Goal: Navigation & Orientation: Find specific page/section

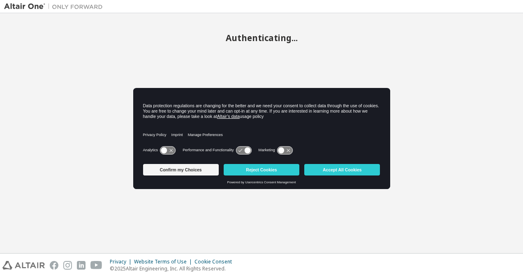
click at [340, 172] on button "Accept All Cookies" at bounding box center [342, 170] width 76 height 12
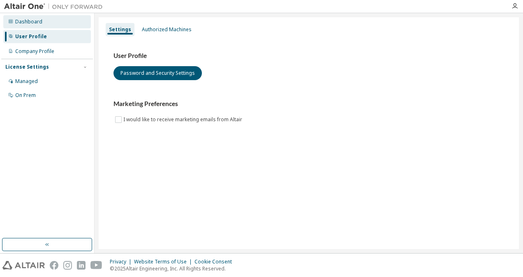
click at [35, 21] on div "Dashboard" at bounding box center [28, 22] width 27 height 7
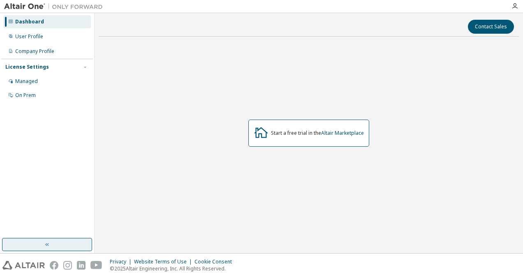
click at [50, 248] on button "button" at bounding box center [47, 244] width 90 height 13
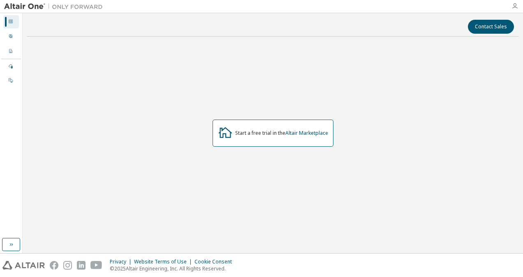
click at [514, 5] on icon "button" at bounding box center [514, 6] width 7 height 7
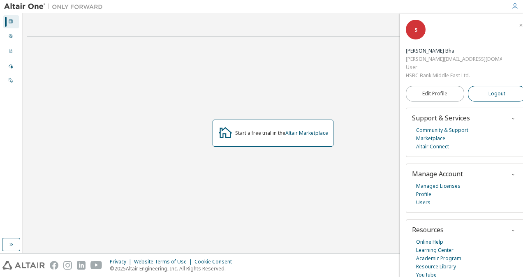
click at [496, 92] on span "Logout" at bounding box center [496, 94] width 17 height 8
